Goal: Information Seeking & Learning: Check status

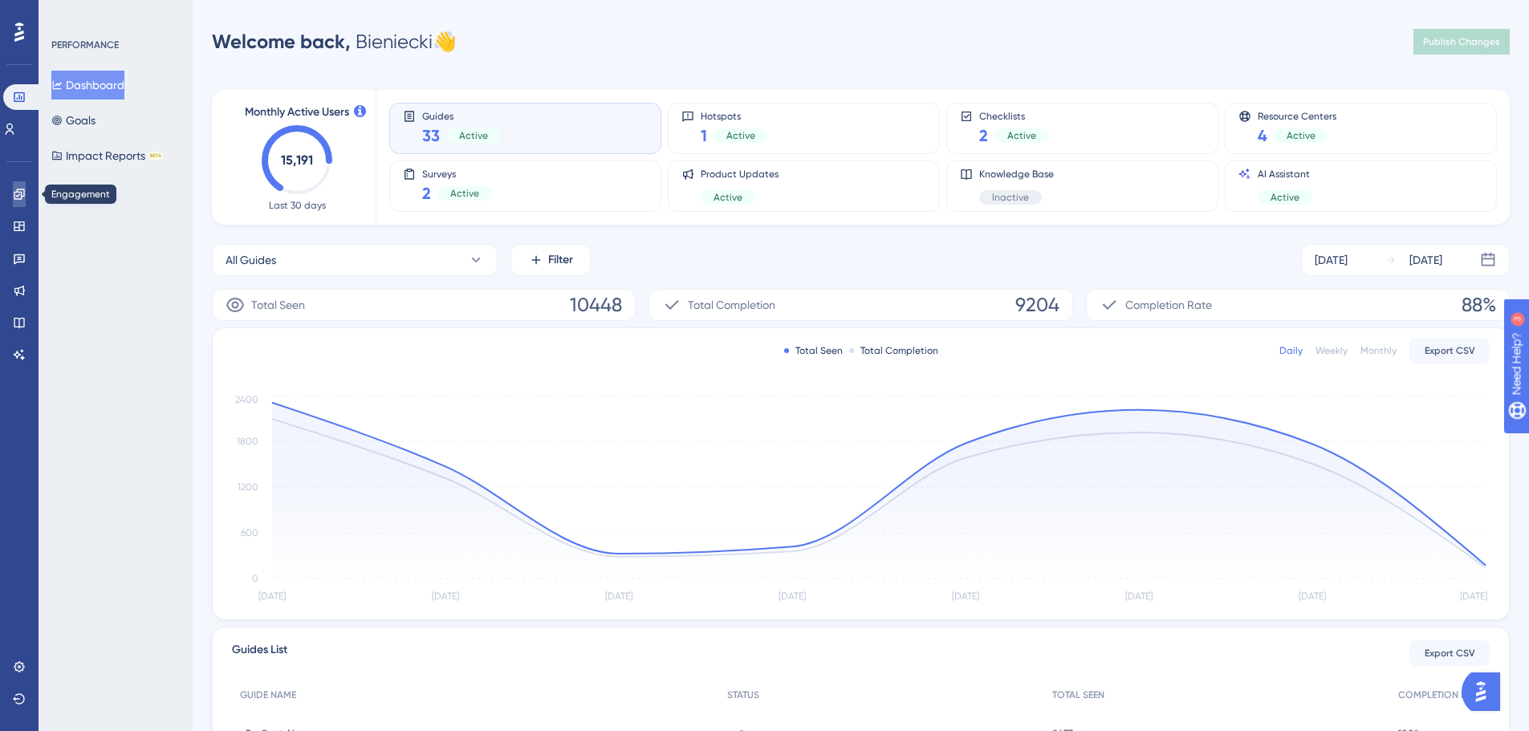
click at [24, 191] on icon at bounding box center [19, 194] width 10 height 10
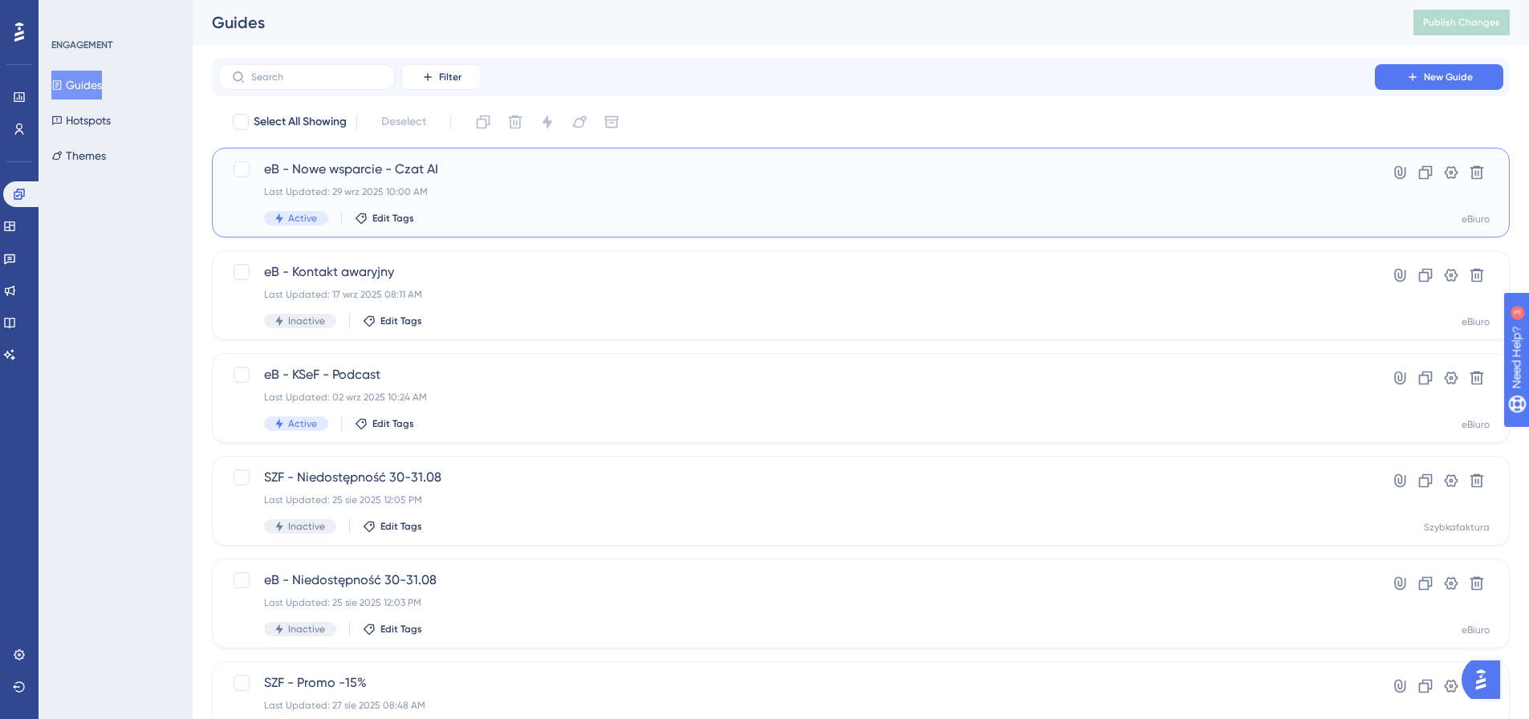
click at [473, 189] on div "Last Updated: 29 wrz 2025 10:00 AM" at bounding box center [796, 191] width 1065 height 13
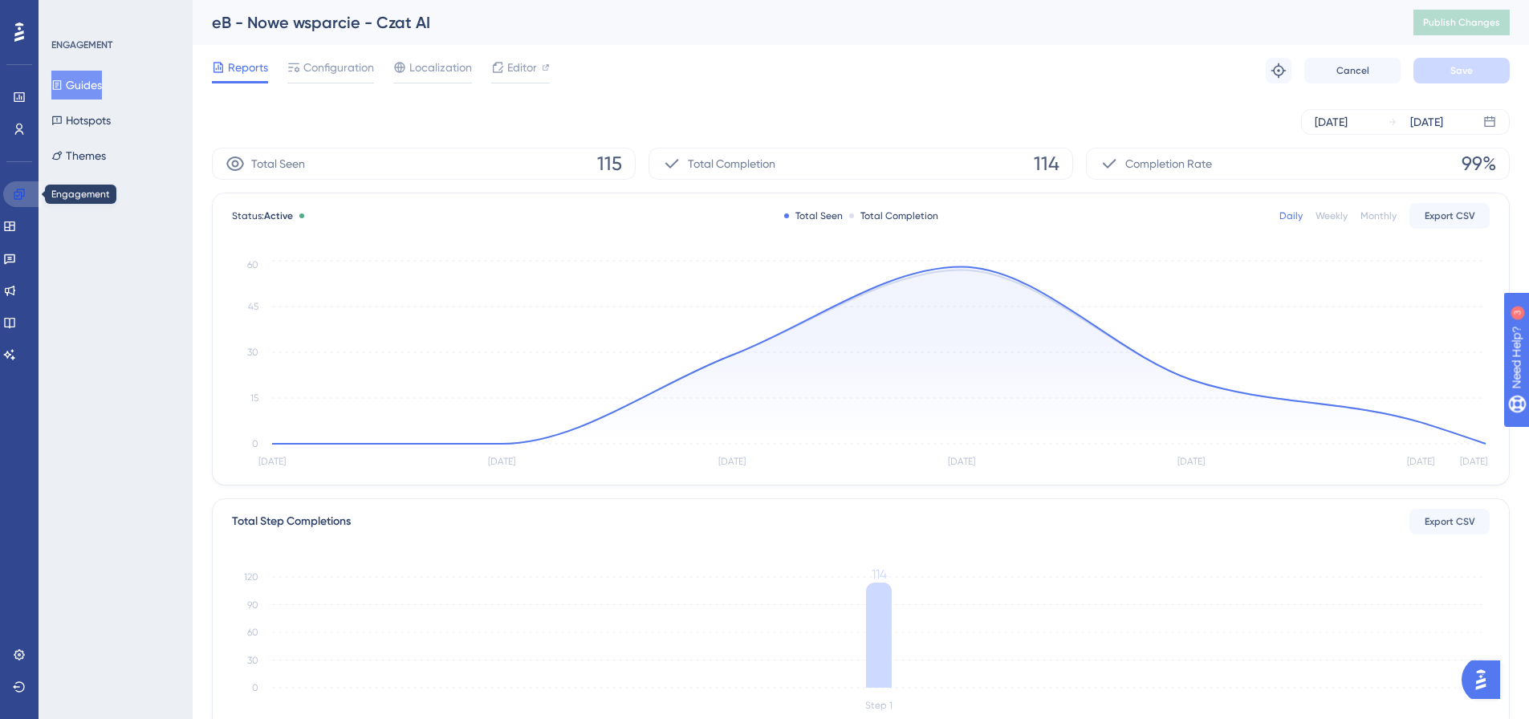
click at [18, 192] on icon at bounding box center [19, 194] width 10 height 10
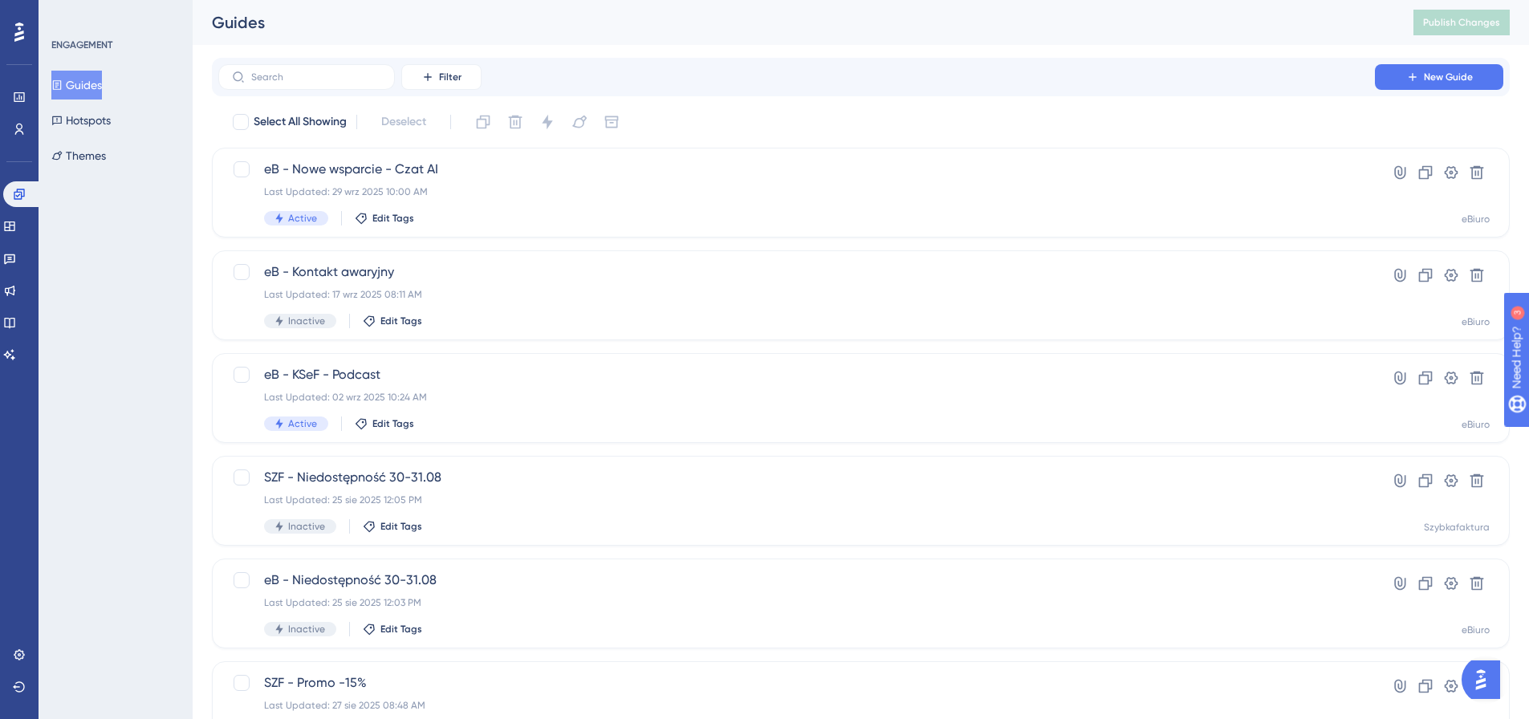
click at [334, 63] on div "Filter New Guide" at bounding box center [860, 77] width 1297 height 39
click at [327, 71] on input "text" at bounding box center [316, 76] width 130 height 11
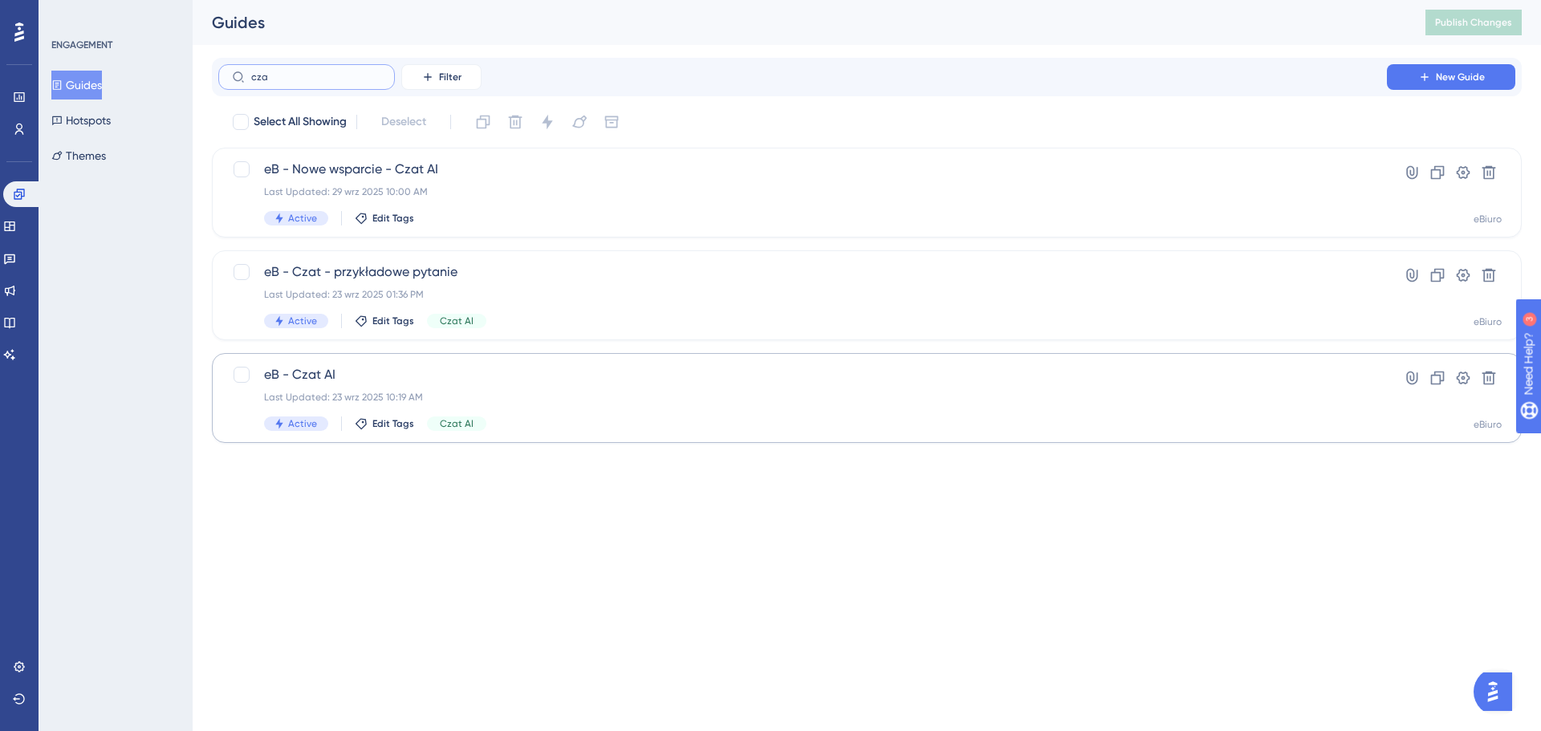
type input "cza"
click at [528, 368] on span "eB - Czat AI" at bounding box center [802, 374] width 1077 height 19
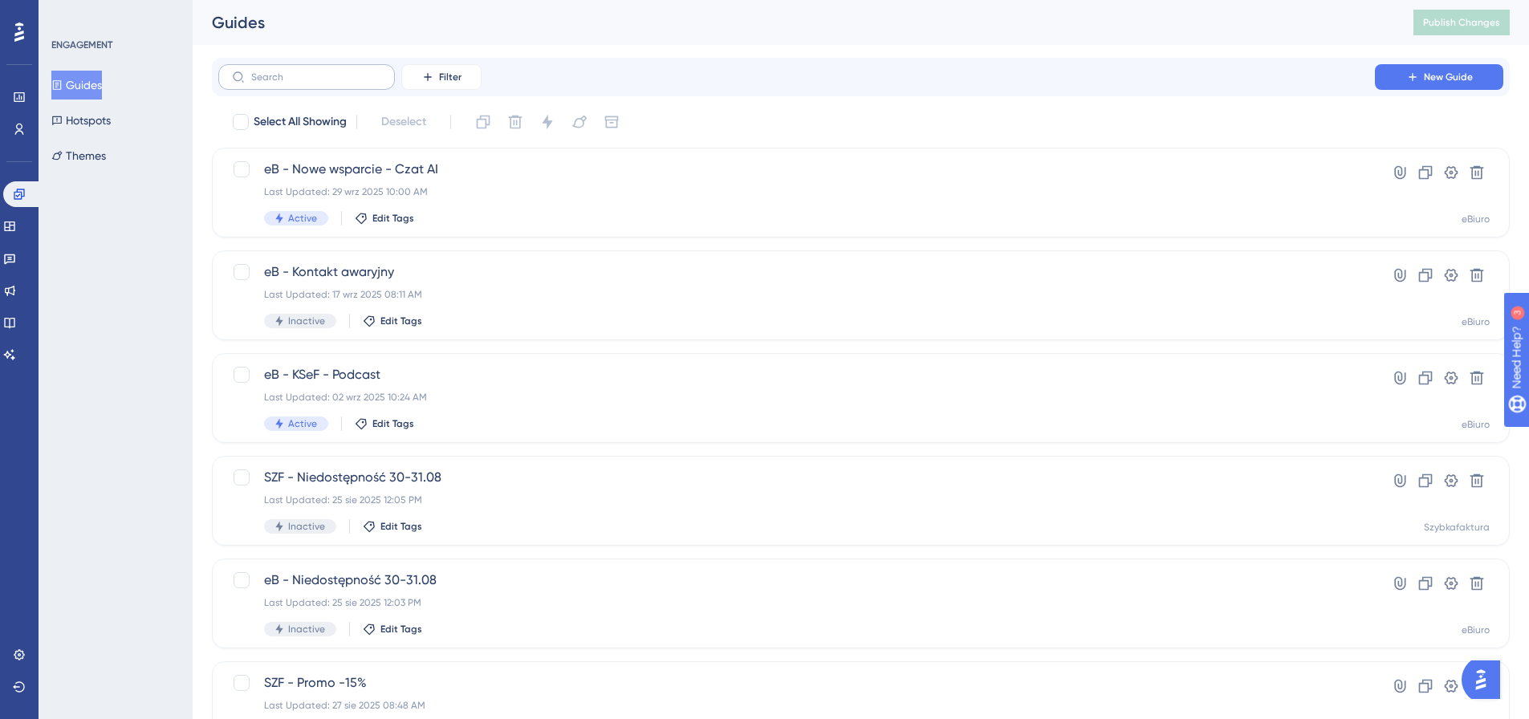
click at [319, 85] on label at bounding box center [306, 77] width 177 height 26
click at [319, 83] on input "text" at bounding box center [316, 76] width 130 height 11
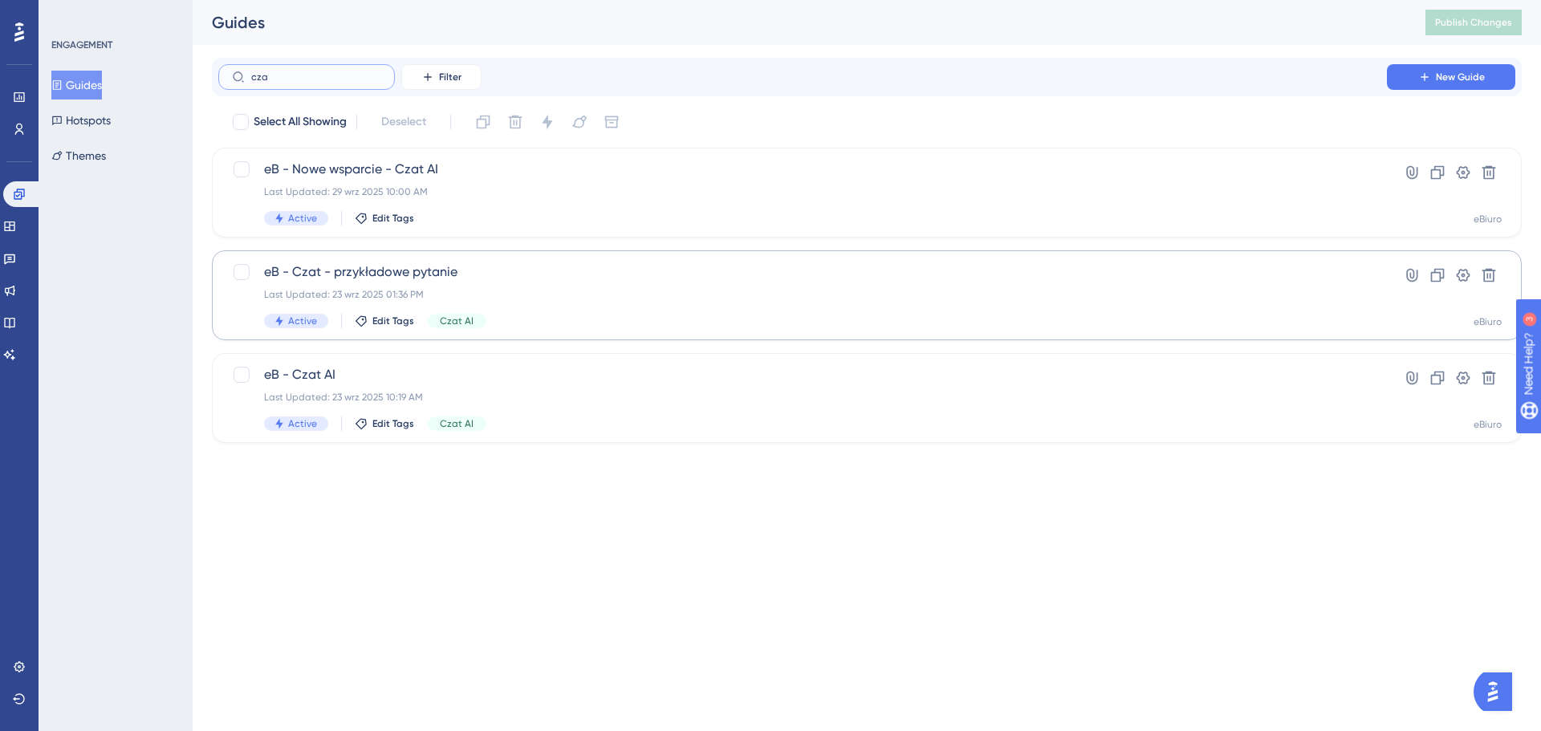
type input "cza"
click at [563, 285] on div "eB - Czat - przykładowe pytanie Last Updated: 23 wrz 2025 01:36 PM Active Edit …" at bounding box center [802, 295] width 1077 height 66
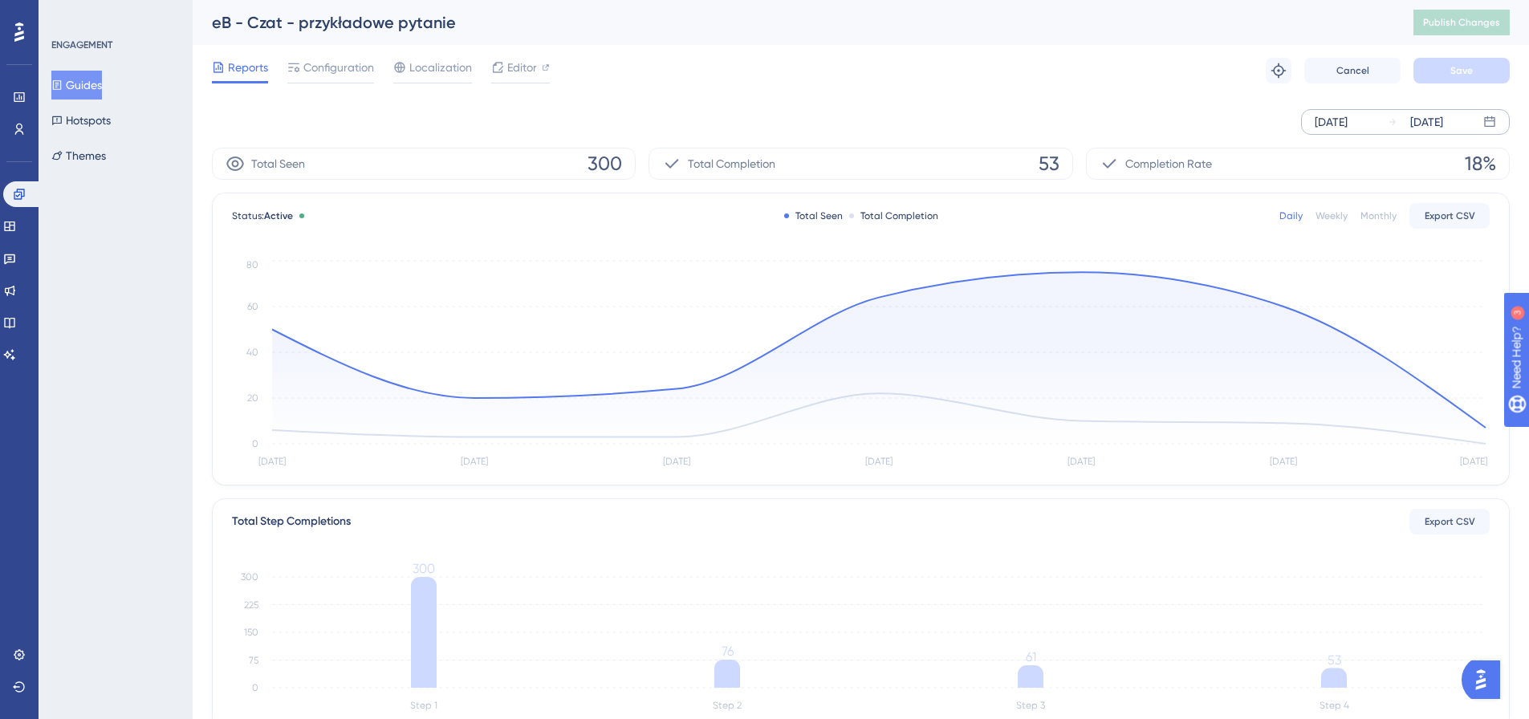
click at [1332, 124] on div "[DATE]" at bounding box center [1330, 121] width 33 height 19
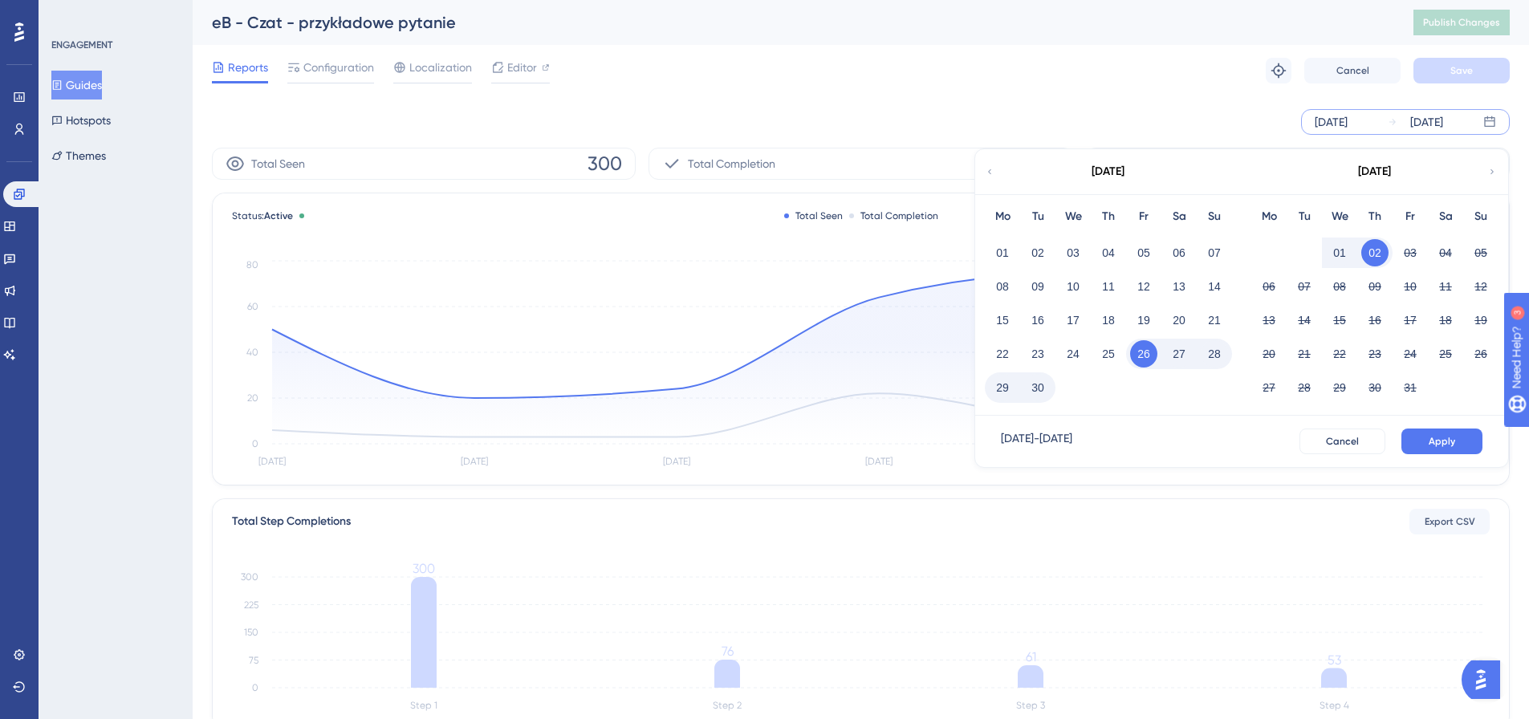
click at [989, 173] on icon at bounding box center [989, 171] width 3 height 5
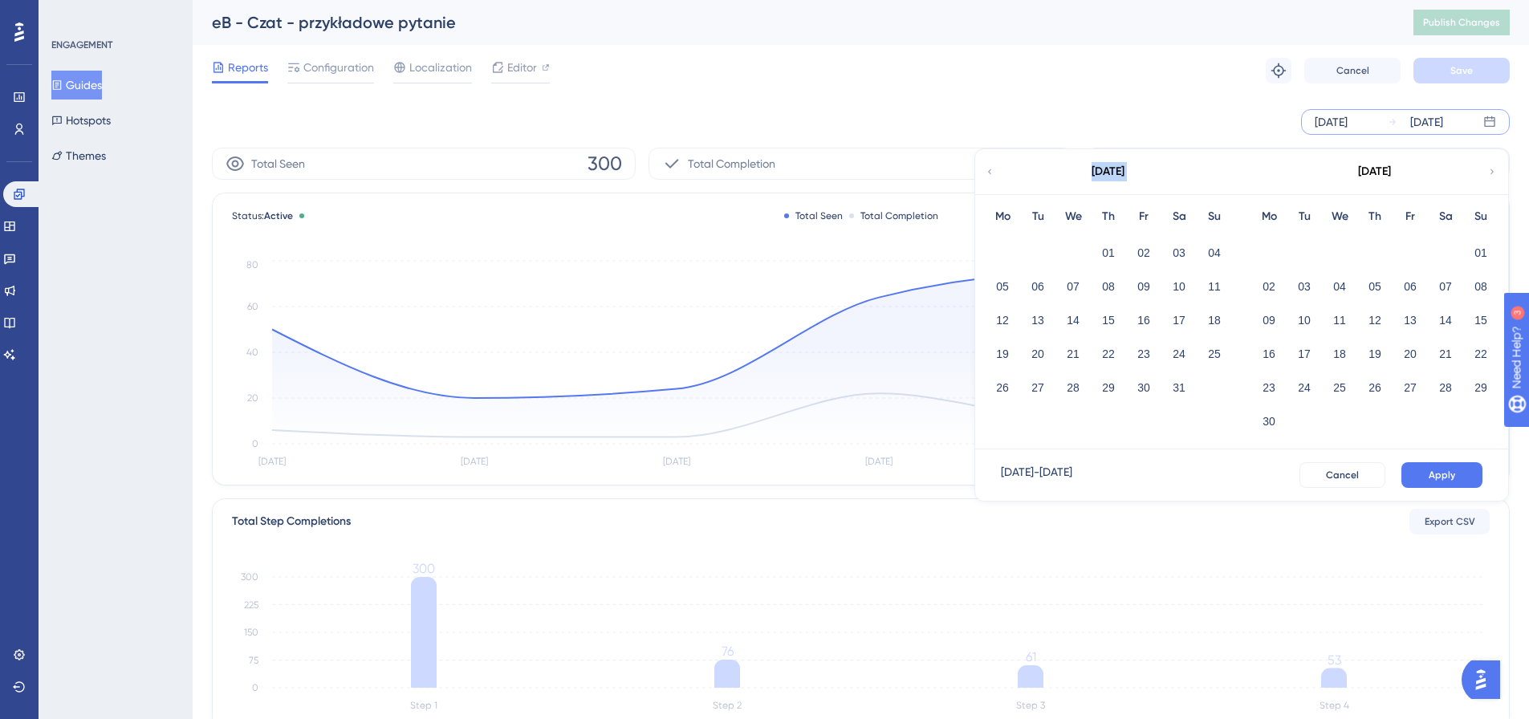
click at [989, 173] on icon at bounding box center [989, 171] width 3 height 5
click at [1310, 251] on button "01" at bounding box center [1303, 252] width 27 height 27
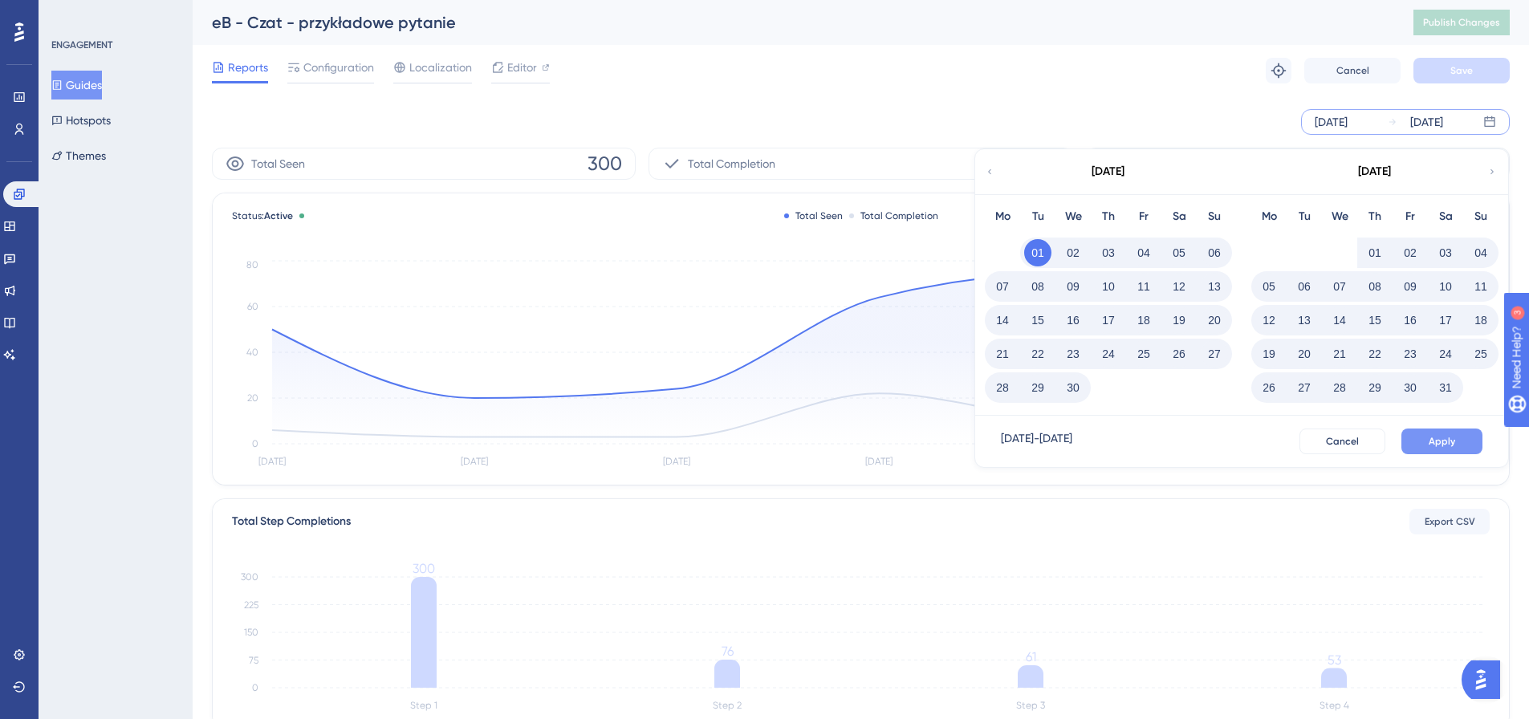
click at [1444, 436] on span "Apply" at bounding box center [1441, 441] width 26 height 13
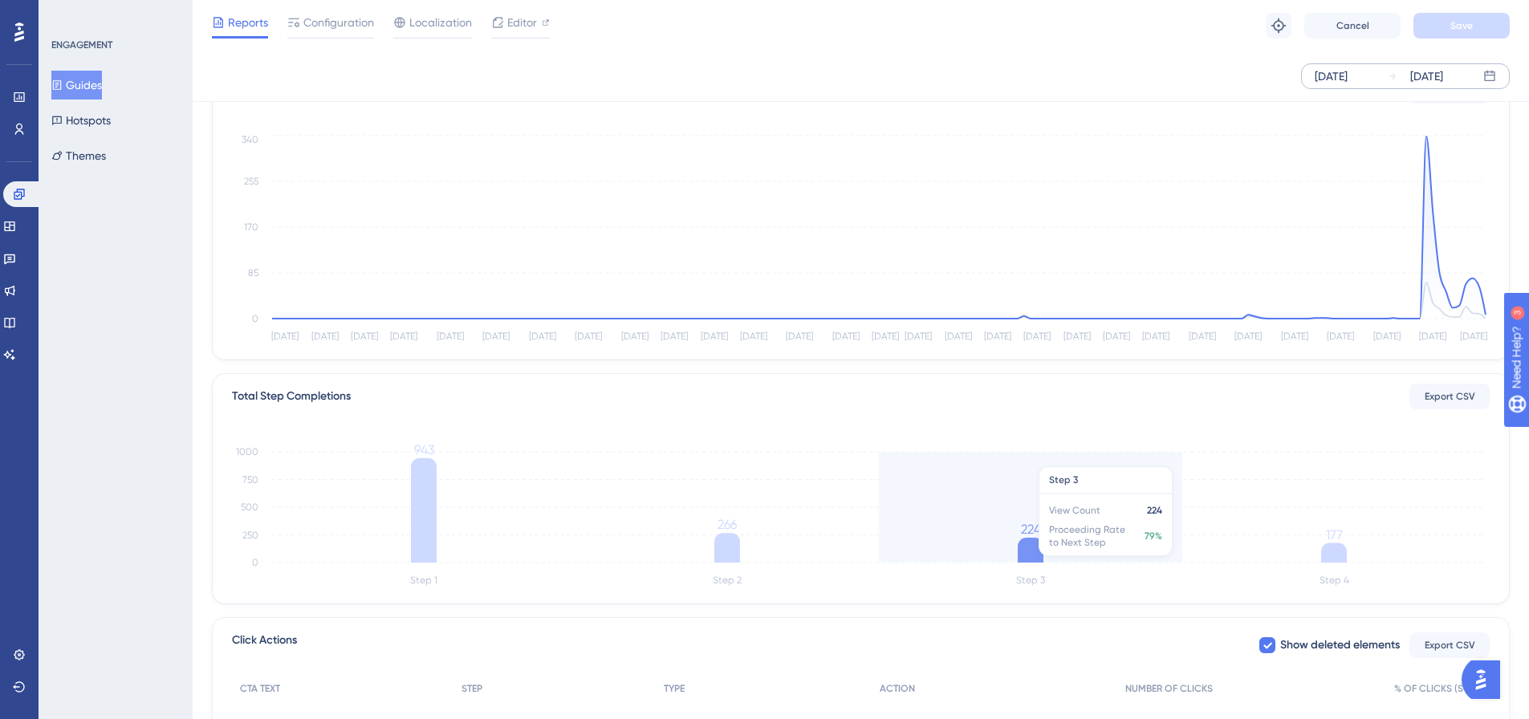
scroll to position [241, 0]
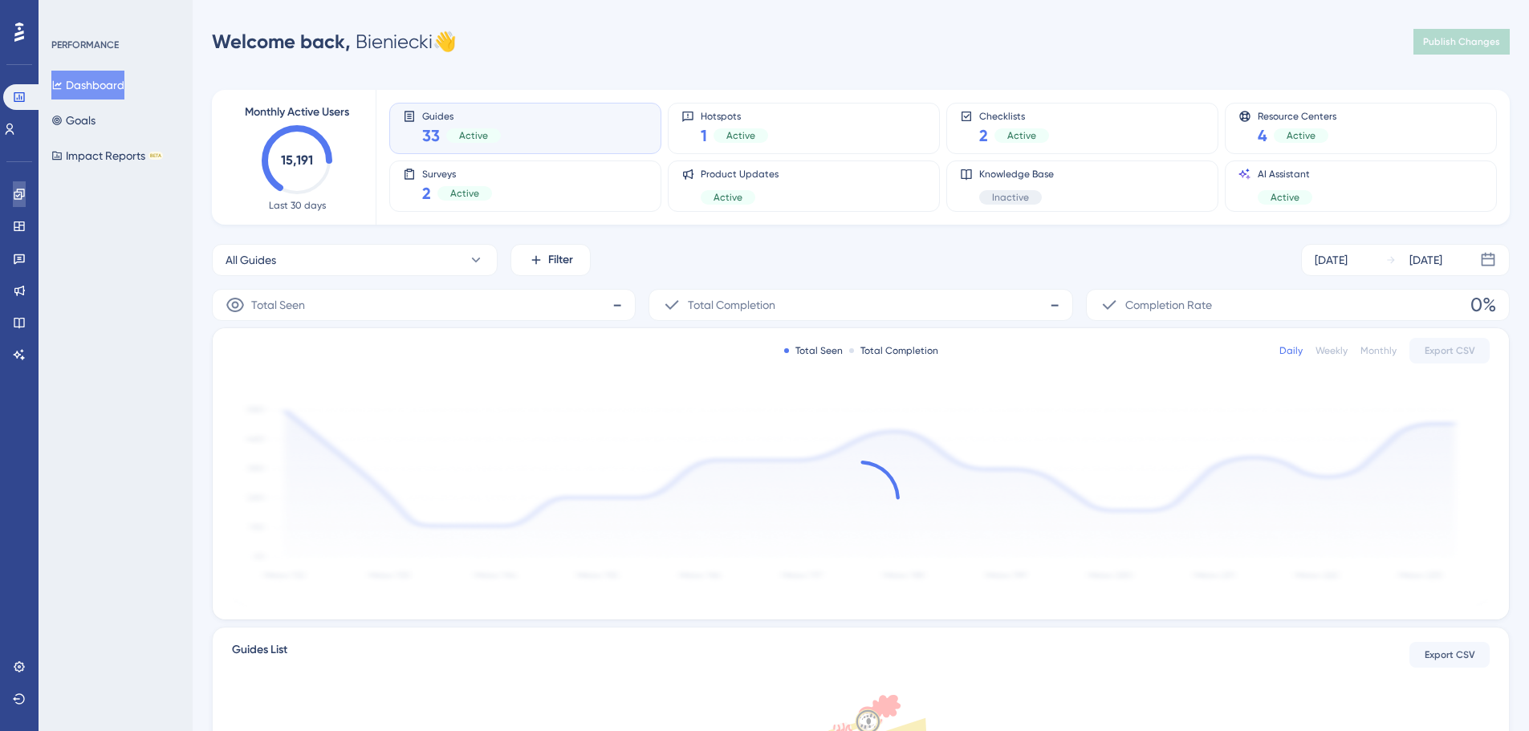
click at [13, 194] on link at bounding box center [19, 194] width 13 height 26
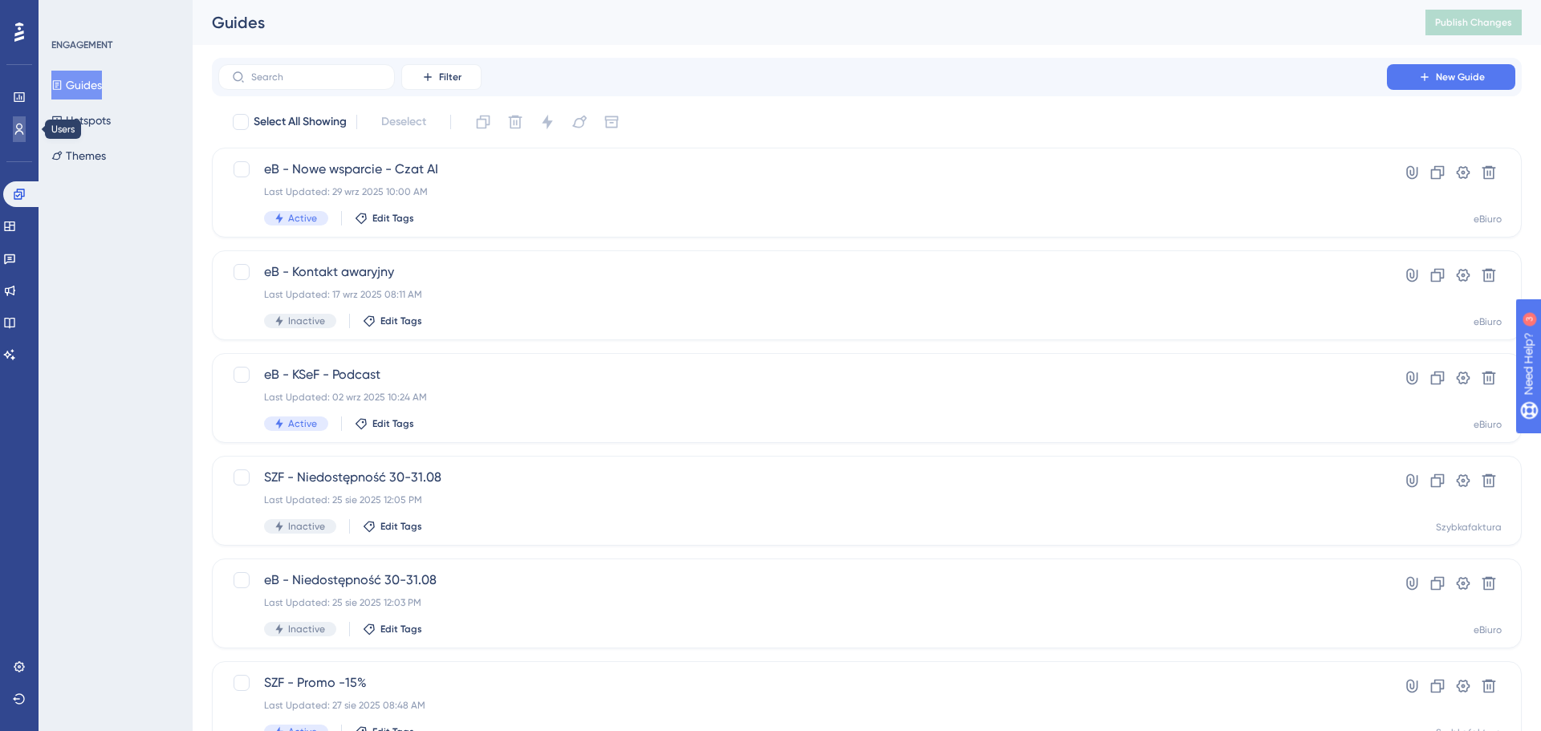
click at [22, 138] on link at bounding box center [19, 129] width 13 height 26
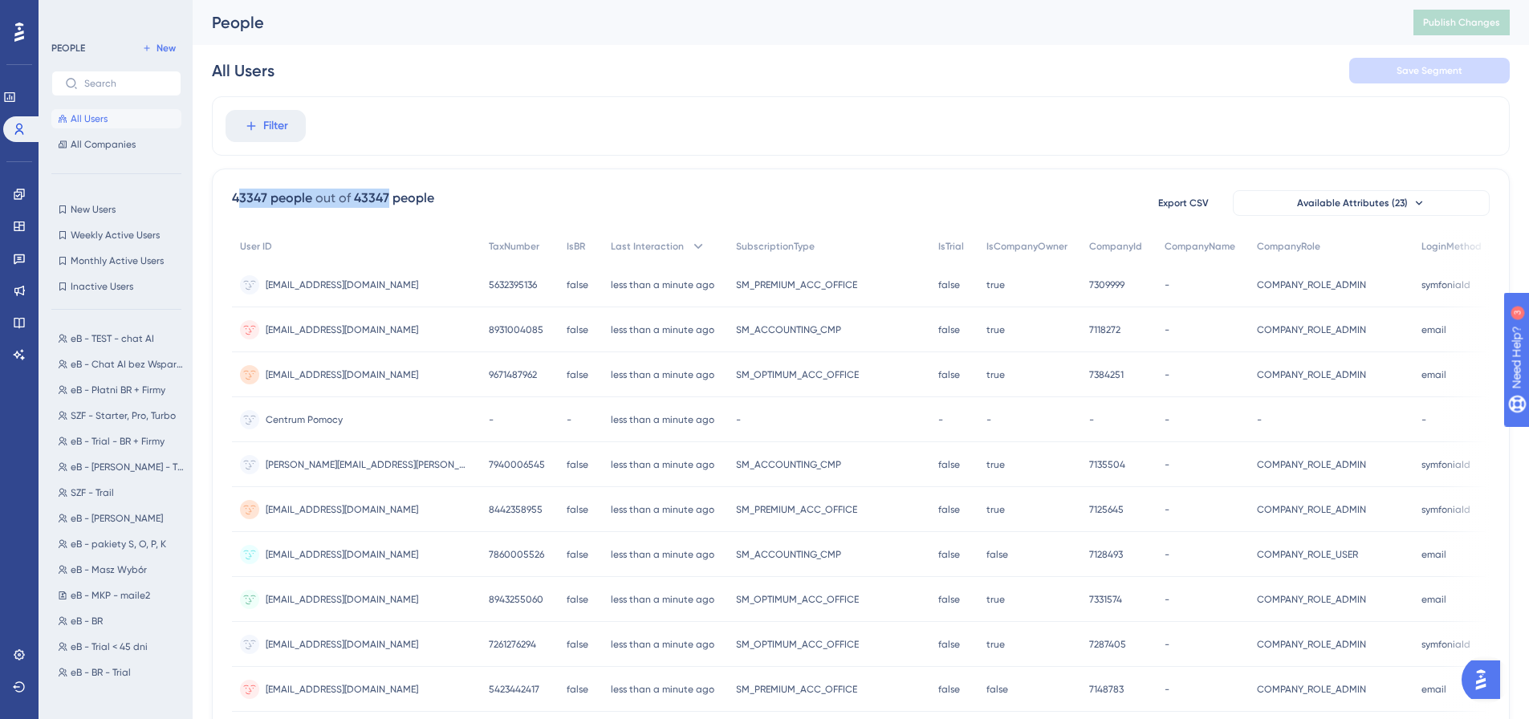
drag, startPoint x: 277, startPoint y: 199, endPoint x: 543, endPoint y: 195, distance: 266.4
click at [536, 195] on div "43347 people out of 43347 people Export CSV Available Attributes (23)" at bounding box center [860, 203] width 1257 height 29
click at [530, 195] on div "43347 people out of 43347 people Export CSV Available Attributes (23)" at bounding box center [860, 203] width 1257 height 29
click at [126, 340] on span "eB - TEST - chat AI" at bounding box center [112, 338] width 83 height 13
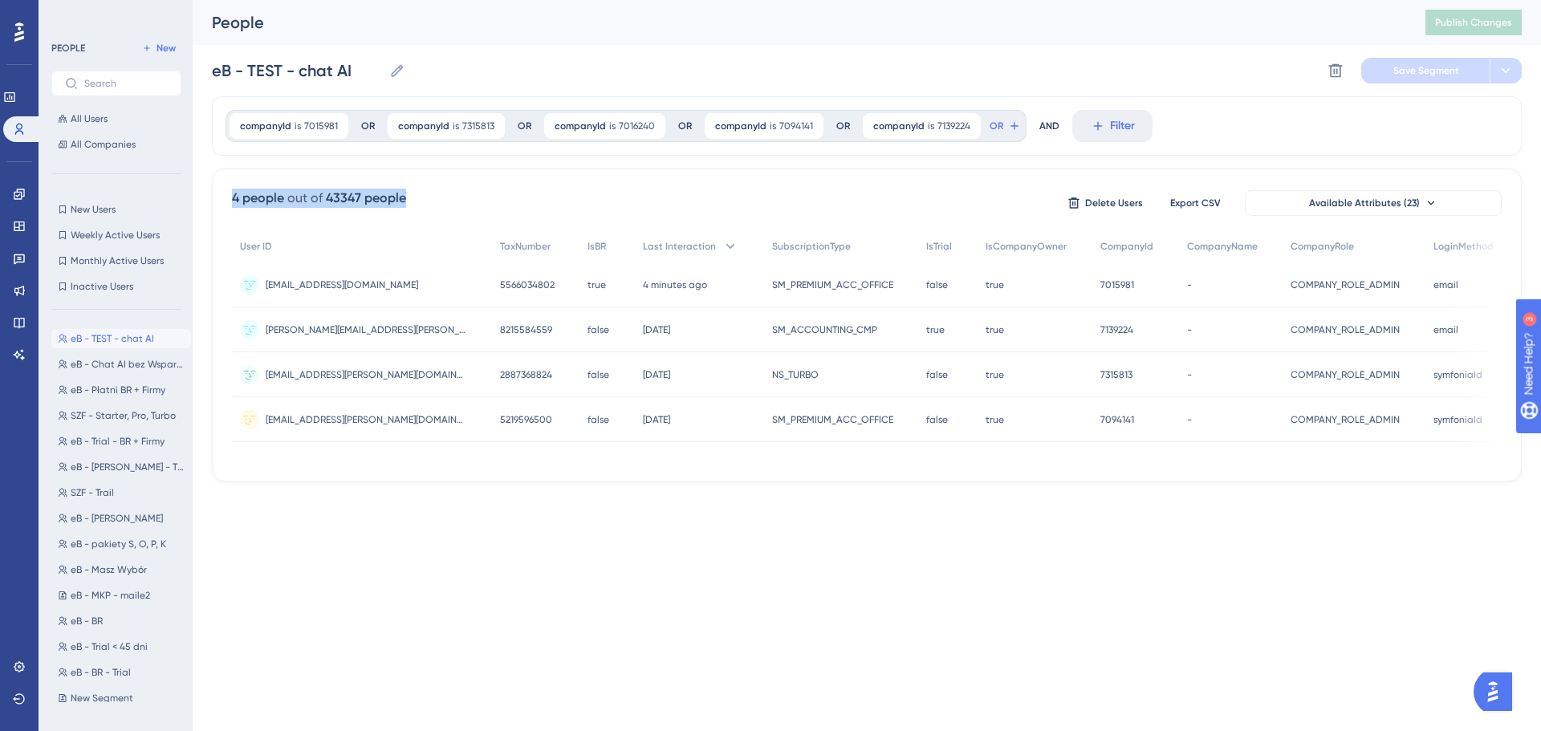
drag, startPoint x: 230, startPoint y: 196, endPoint x: 442, endPoint y: 201, distance: 211.9
click at [442, 201] on div "4 people out of 43347 people Delete Users Export CSV Available Attributes (23) …" at bounding box center [867, 325] width 1310 height 313
click at [442, 201] on div "4 people out of 43347 people Delete Users Export CSV Available Attributes (23)" at bounding box center [866, 203] width 1269 height 29
click at [117, 441] on span "eB - Trial - BR + Firmy" at bounding box center [118, 441] width 94 height 13
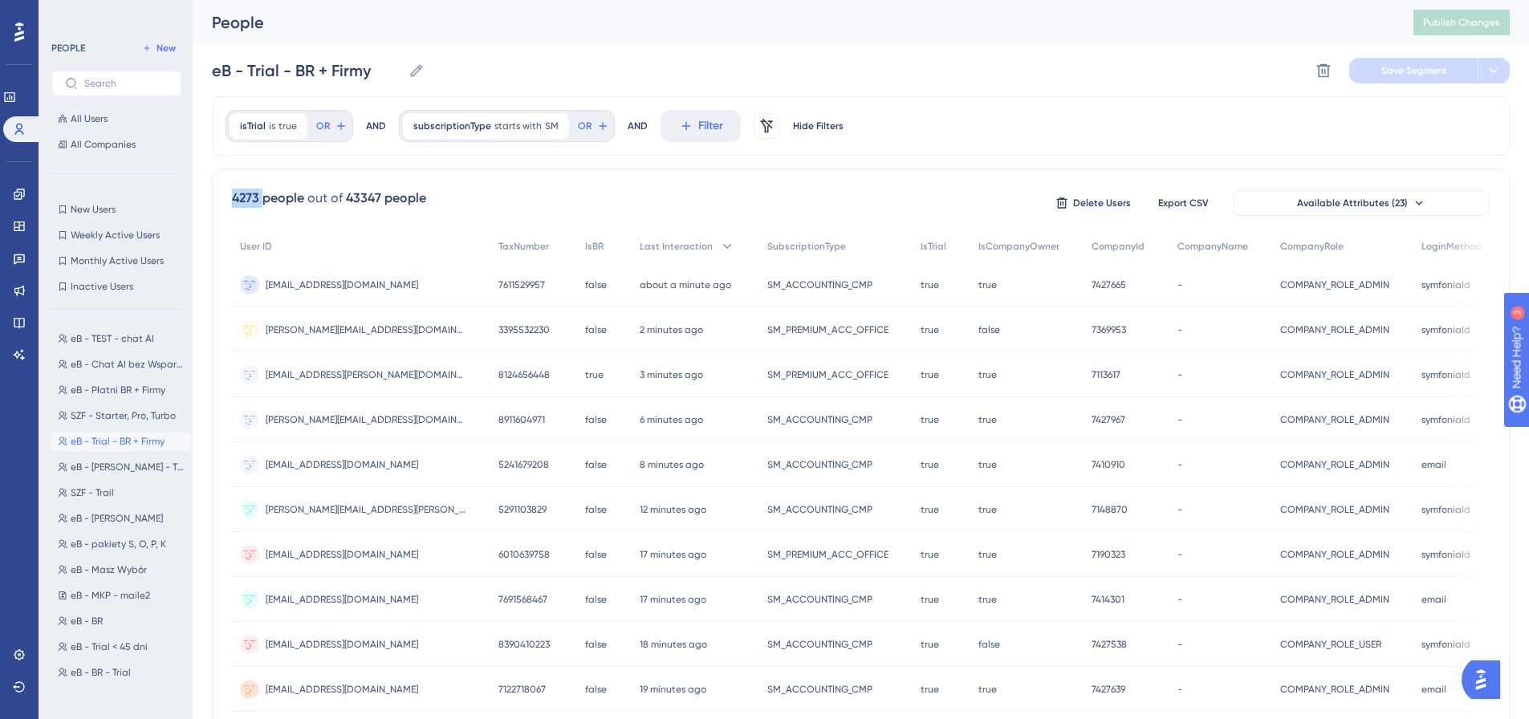
drag, startPoint x: 234, startPoint y: 198, endPoint x: 269, endPoint y: 201, distance: 34.7
click at [262, 201] on div "4273 people" at bounding box center [268, 198] width 72 height 19
click at [415, 205] on div "43347 people" at bounding box center [386, 198] width 80 height 19
drag, startPoint x: 286, startPoint y: 198, endPoint x: 297, endPoint y: 200, distance: 11.3
click at [297, 200] on div "4273 people out of 43347 people Delete Users Export CSV Available Attributes (2…" at bounding box center [860, 701] width 1297 height 1064
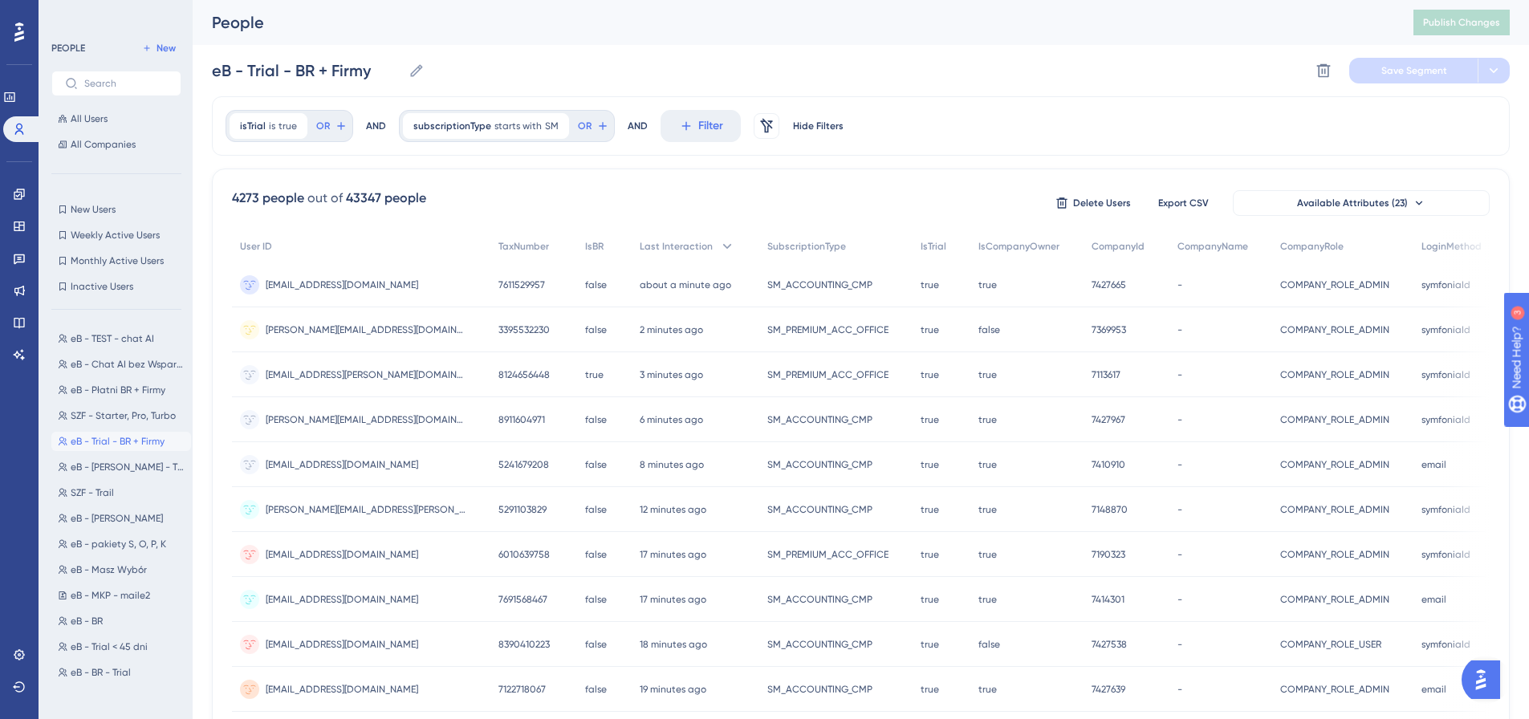
click at [273, 229] on div "4273 people out of 43347 people Delete Users Export CSV Available Attributes (2…" at bounding box center [860, 701] width 1297 height 1064
drag, startPoint x: 230, startPoint y: 191, endPoint x: 259, endPoint y: 191, distance: 28.9
click at [259, 191] on div "4273 people out of 43347 people Delete Users Export CSV Available Attributes (2…" at bounding box center [860, 701] width 1297 height 1064
click at [355, 221] on div "4273 people out of 43347 people Delete Users Export CSV Available Attributes (2…" at bounding box center [860, 701] width 1297 height 1064
drag, startPoint x: 342, startPoint y: 197, endPoint x: 977, endPoint y: 148, distance: 636.5
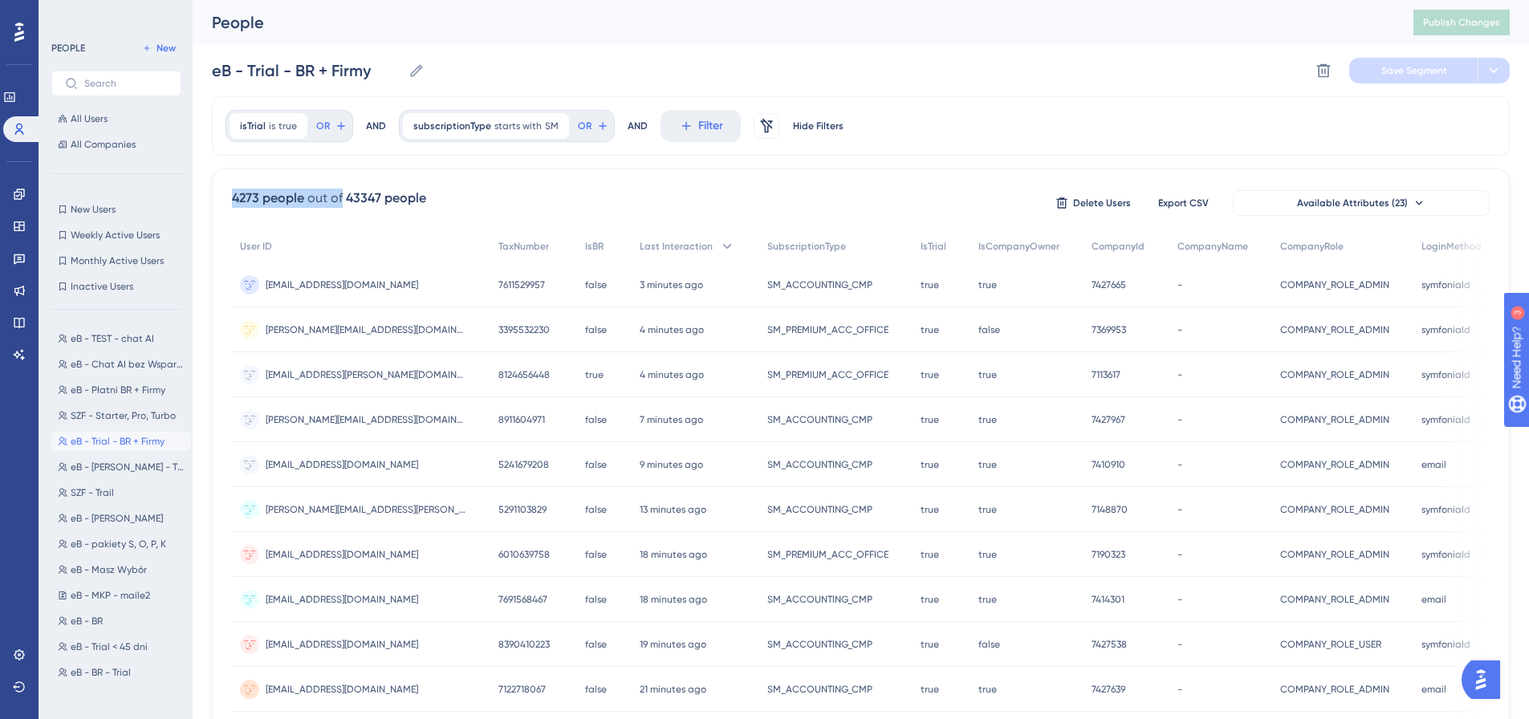
click at [960, 148] on div "isTrial is true true Remove OR AND subscriptionType starts with SM SM Remove OR…" at bounding box center [860, 664] width 1297 height 1136
drag, startPoint x: 492, startPoint y: 213, endPoint x: 457, endPoint y: 209, distance: 35.5
click at [481, 213] on div "4273 people out of 43347 people Delete Users Export CSV Available Attributes (2…" at bounding box center [860, 203] width 1257 height 29
drag, startPoint x: 347, startPoint y: 195, endPoint x: 502, endPoint y: 189, distance: 155.0
click at [502, 189] on div "4273 people out of 43347 people Delete Users Export CSV Available Attributes (2…" at bounding box center [860, 203] width 1257 height 29
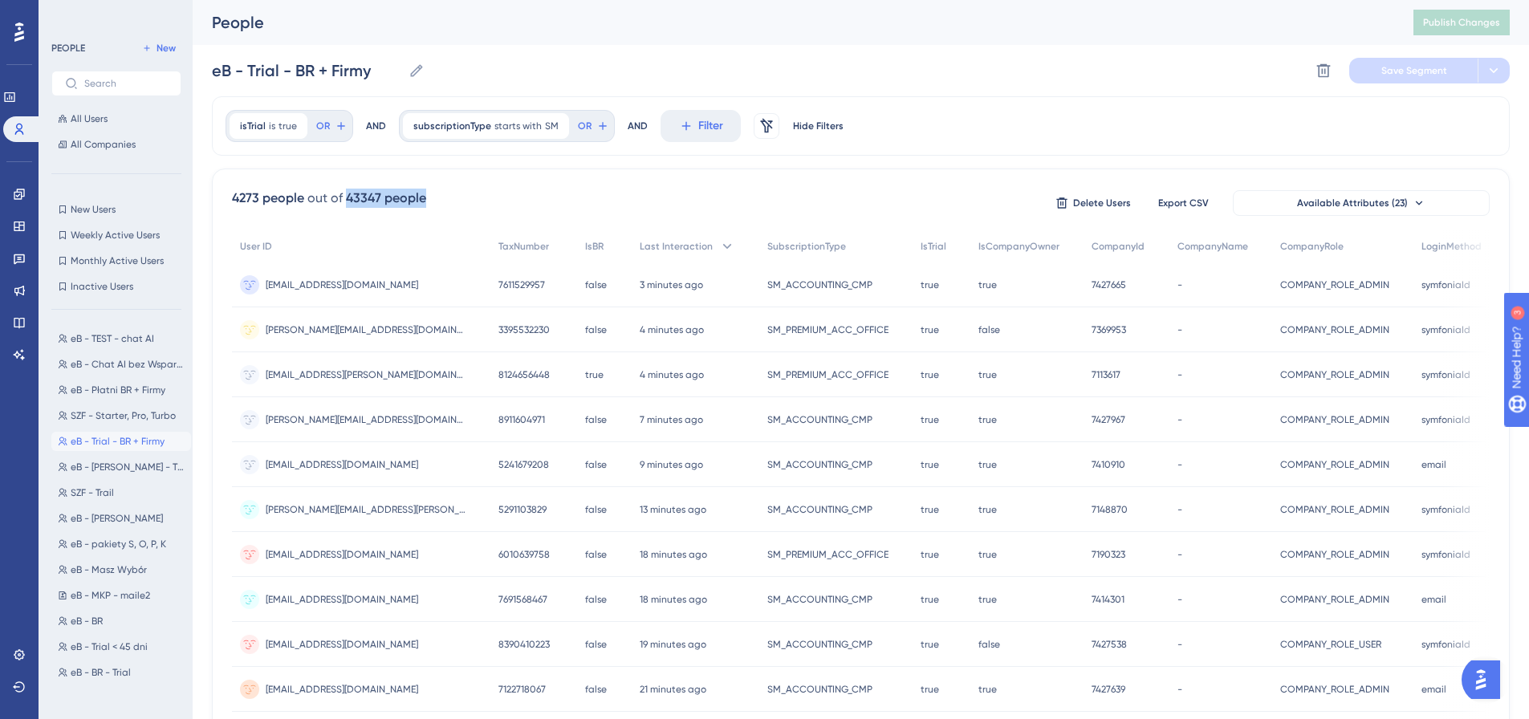
click at [502, 189] on div "4273 people out of 43347 people Delete Users Export CSV Available Attributes (2…" at bounding box center [860, 203] width 1257 height 29
click at [99, 438] on span "eB - pakiety S, O, P, K" at bounding box center [118, 437] width 95 height 13
type input "eB - pakiety S, O, P, K"
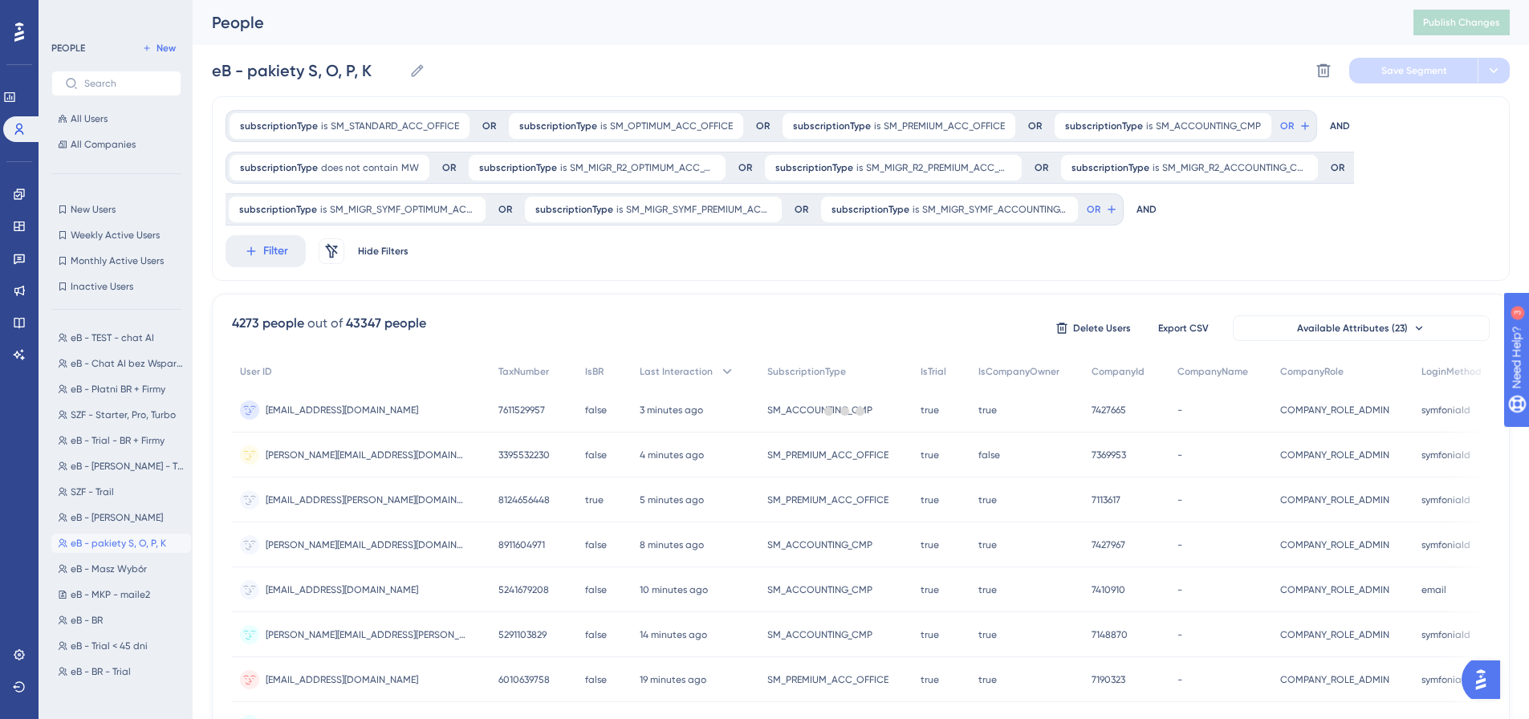
scroll to position [0, 0]
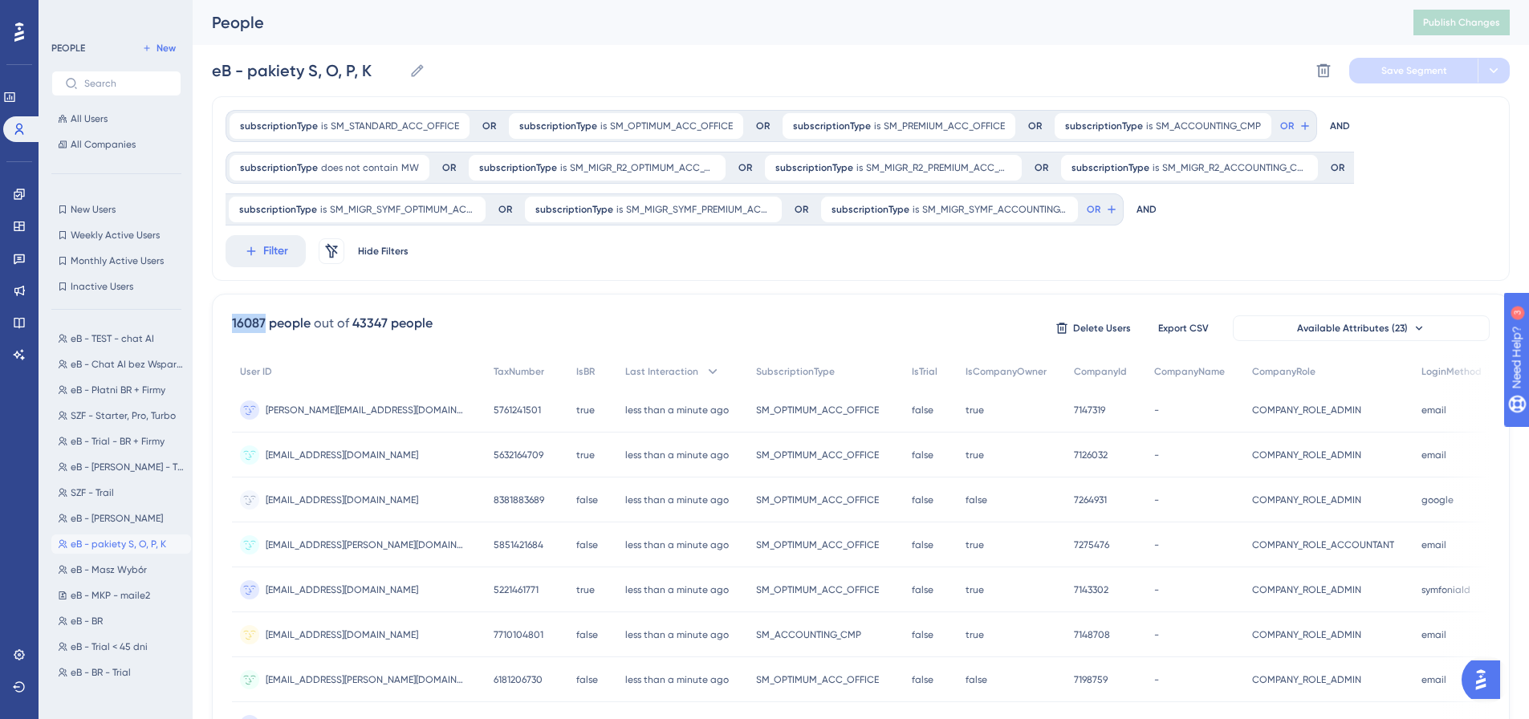
drag, startPoint x: 232, startPoint y: 316, endPoint x: 264, endPoint y: 326, distance: 33.5
click at [264, 326] on div "16087 people" at bounding box center [271, 323] width 79 height 19
